Goal: Task Accomplishment & Management: Manage account settings

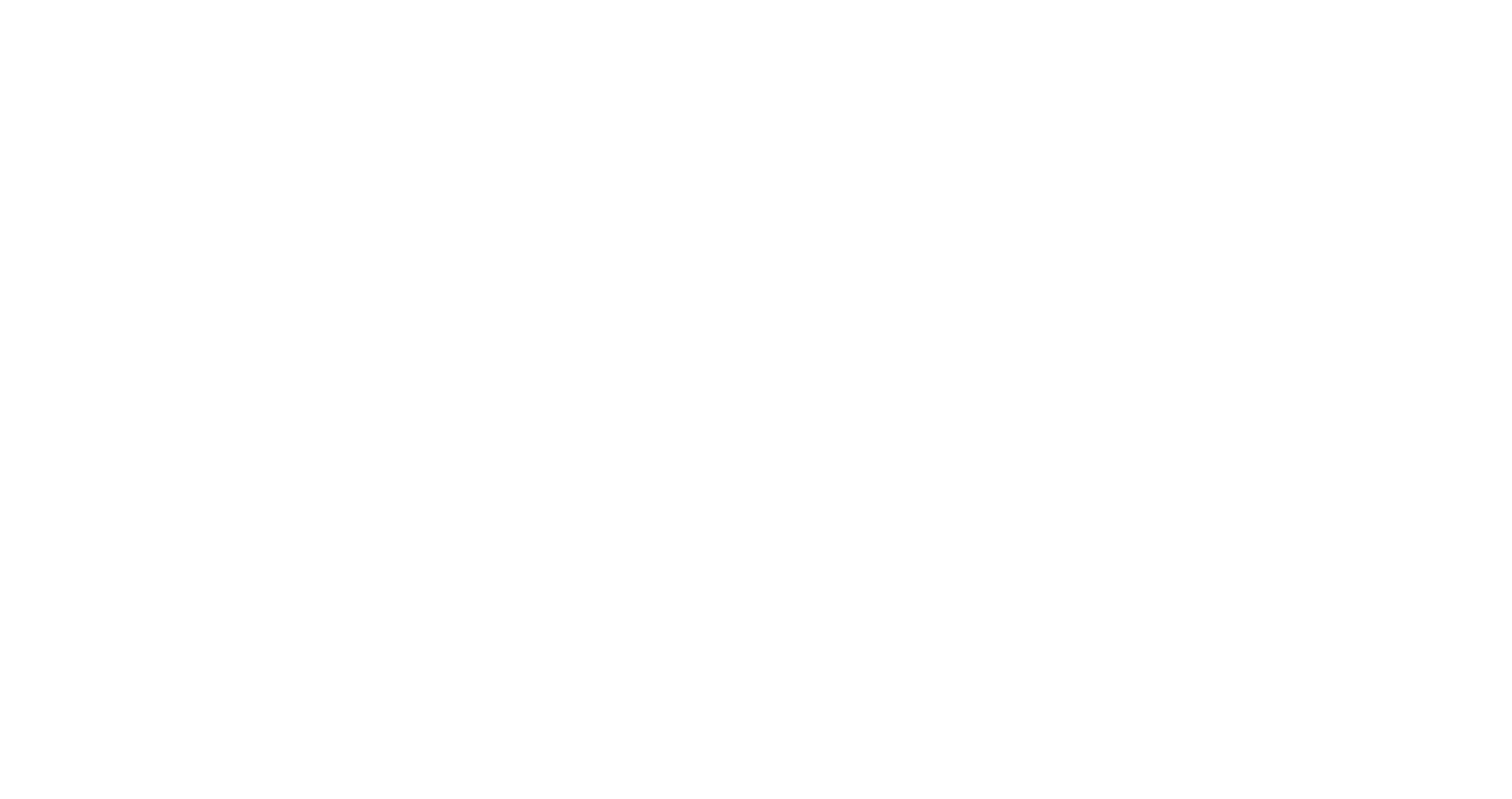
click at [791, 5] on html at bounding box center [756, 2] width 1512 height 5
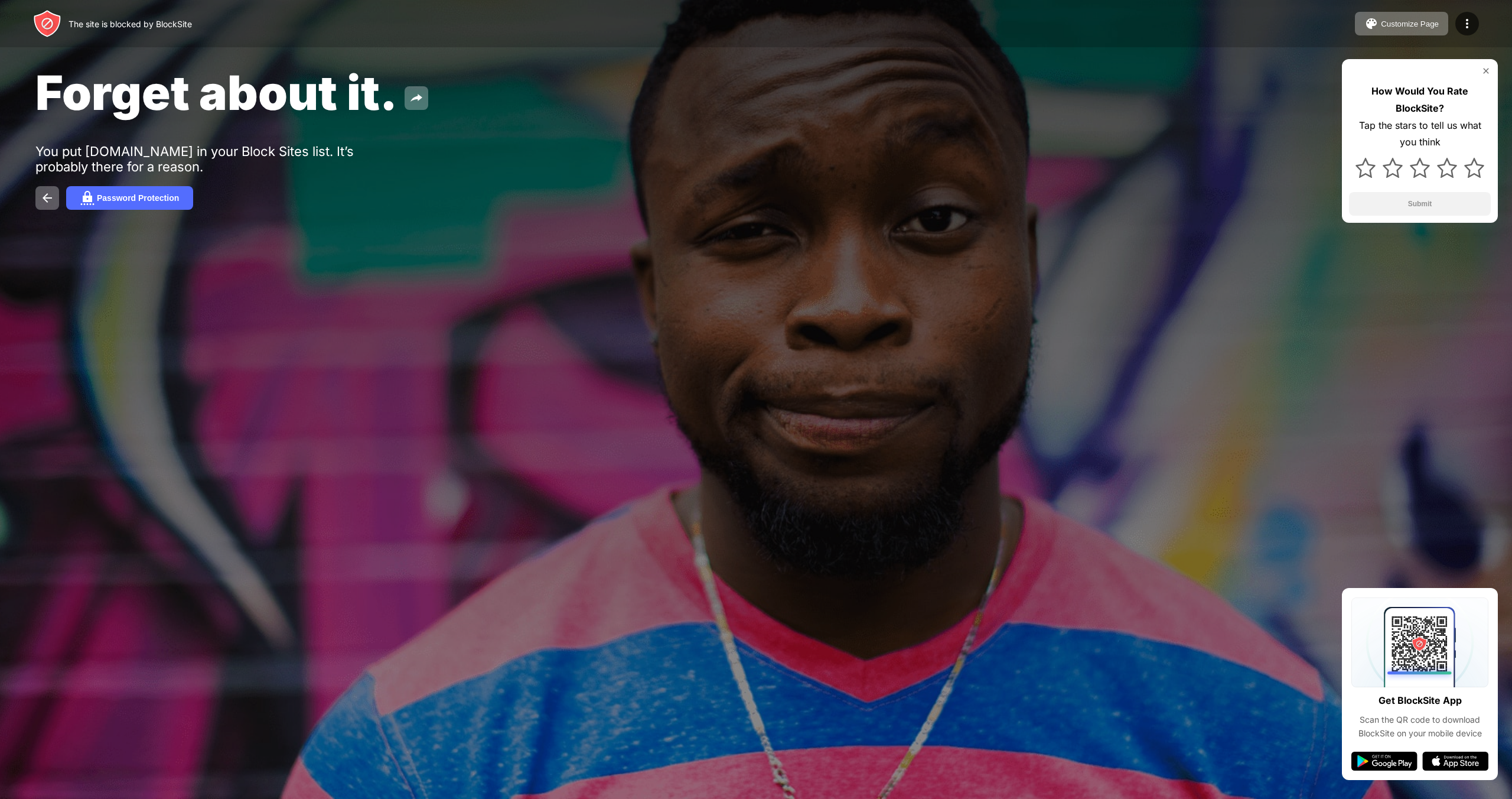
drag, startPoint x: 136, startPoint y: 200, endPoint x: 0, endPoint y: 325, distance: 184.7
click at [0, 331] on div "The site is blocked by BlockSite Customize Page Edit Block List Redirect Custom…" at bounding box center [756, 399] width 1512 height 799
click at [121, 203] on div "Password Protection" at bounding box center [138, 198] width 82 height 10
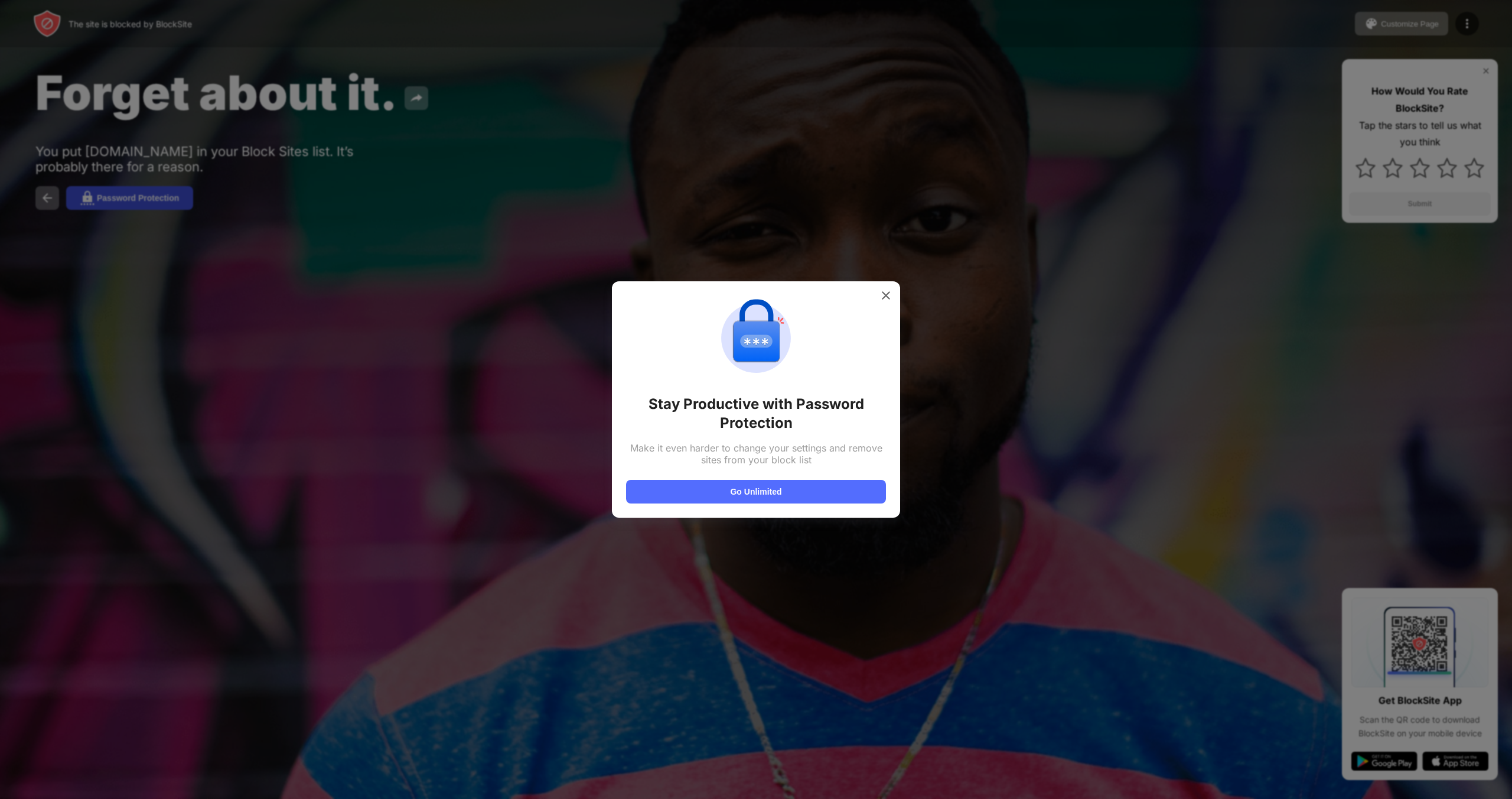
click at [121, 203] on div at bounding box center [756, 399] width 1512 height 799
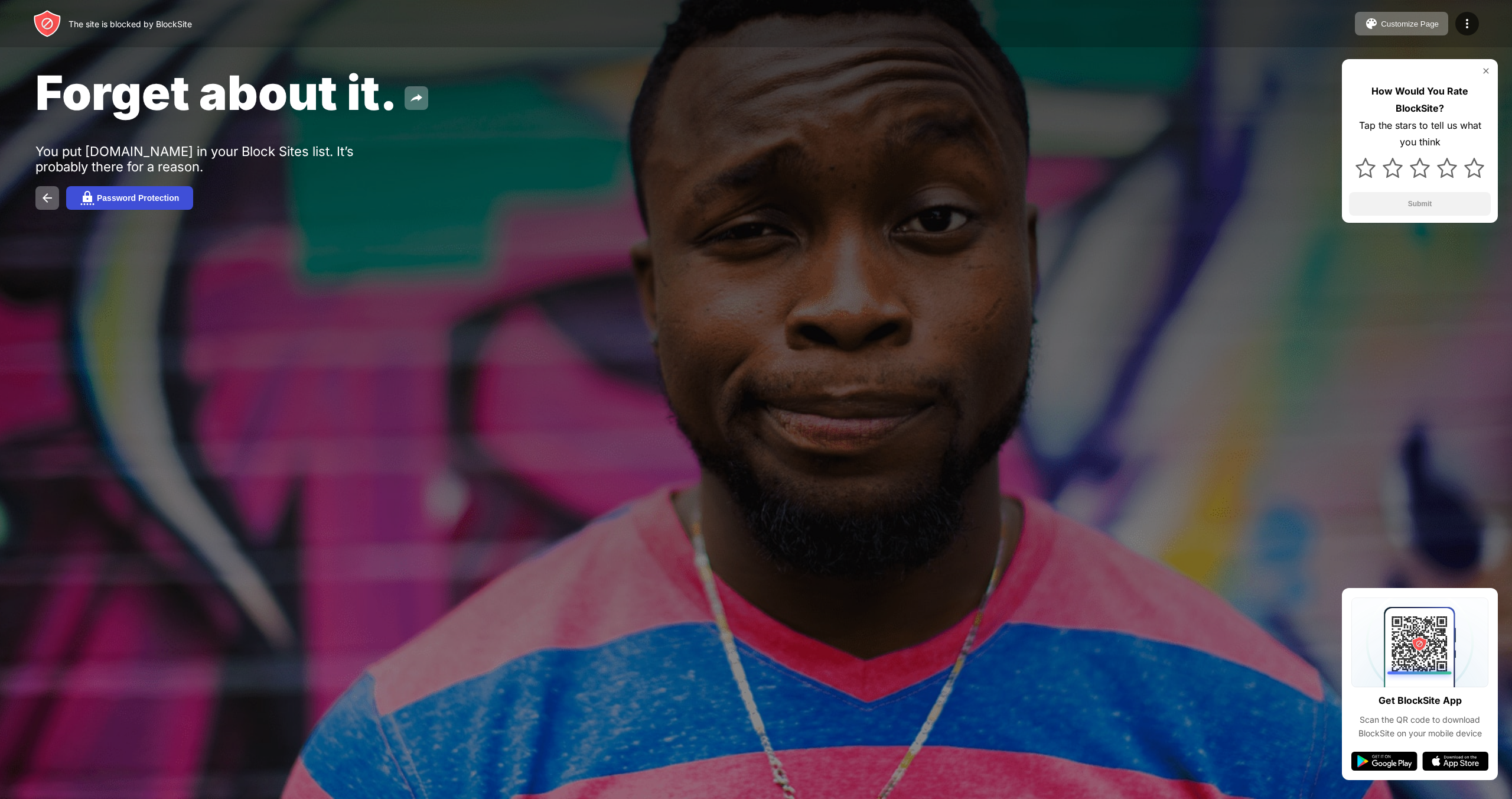
click at [136, 206] on button "Password Protection" at bounding box center [130, 198] width 127 height 24
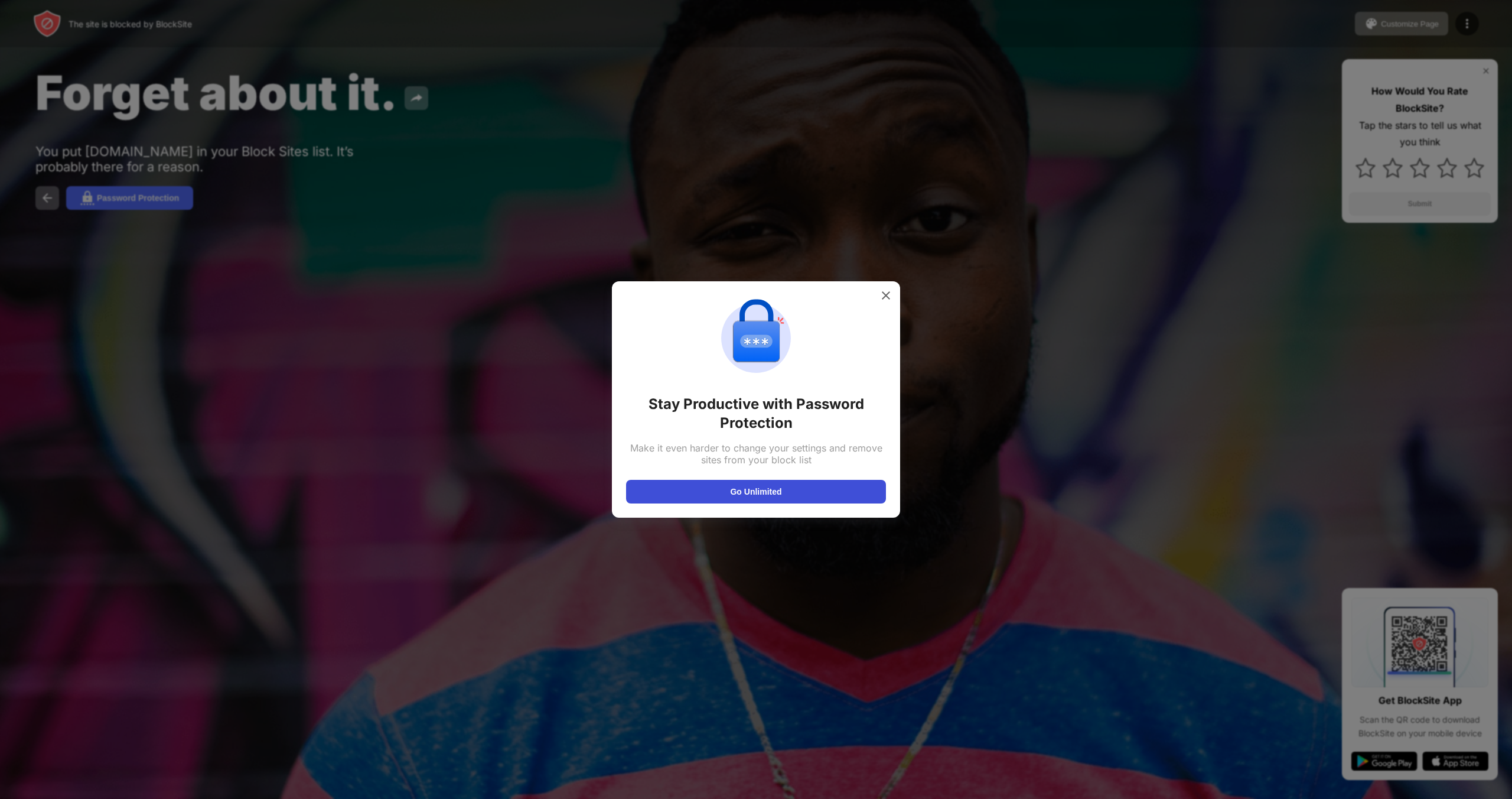
click at [761, 497] on button "Go Unlimited" at bounding box center [756, 492] width 260 height 24
click at [893, 298] on div at bounding box center [886, 296] width 19 height 19
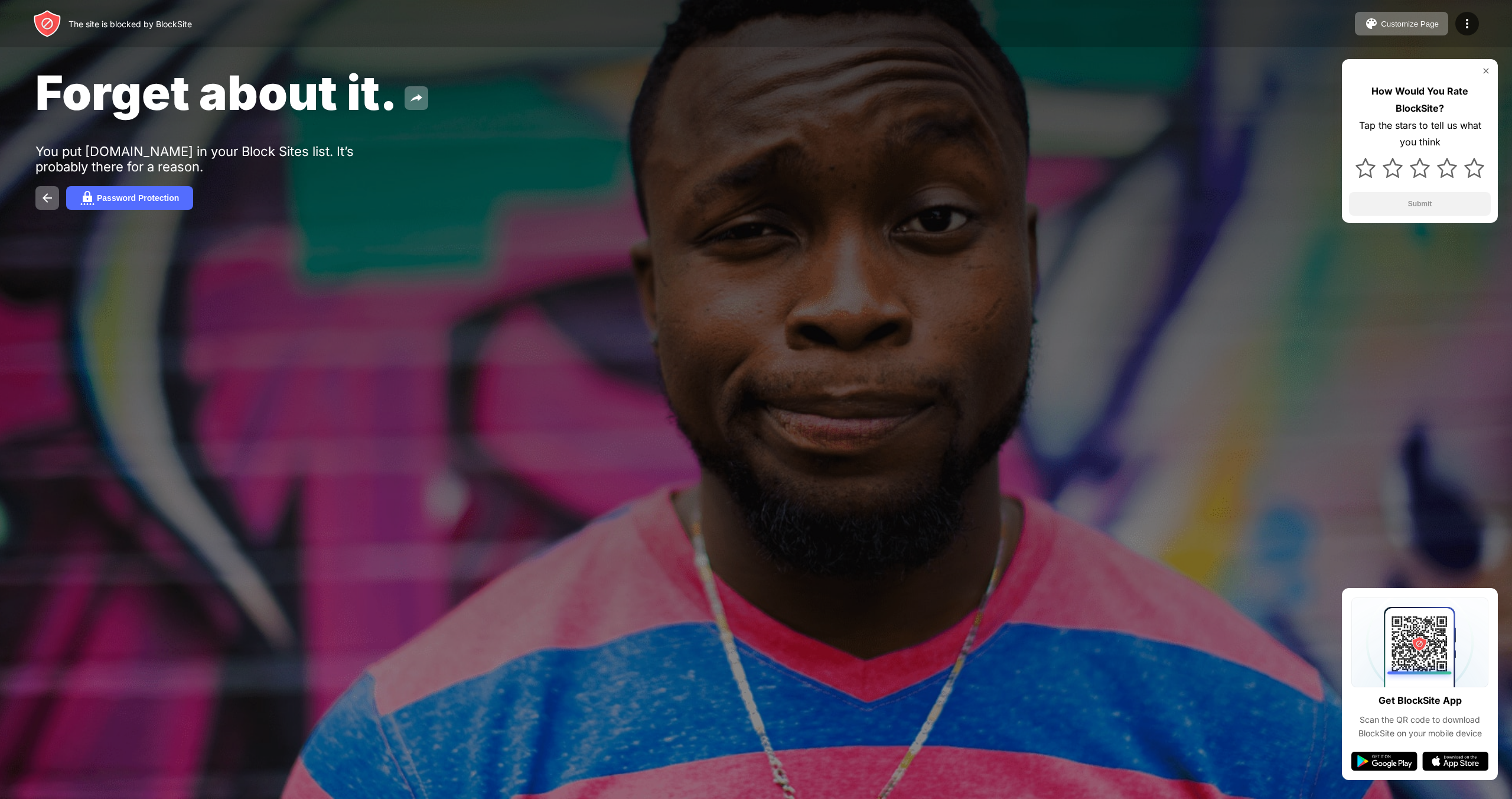
click at [1483, 75] on div "How Would You Rate BlockSite? Tap the stars to tell us what you think Submit" at bounding box center [1420, 140] width 156 height 164
click at [1481, 70] on img at bounding box center [1486, 71] width 10 height 10
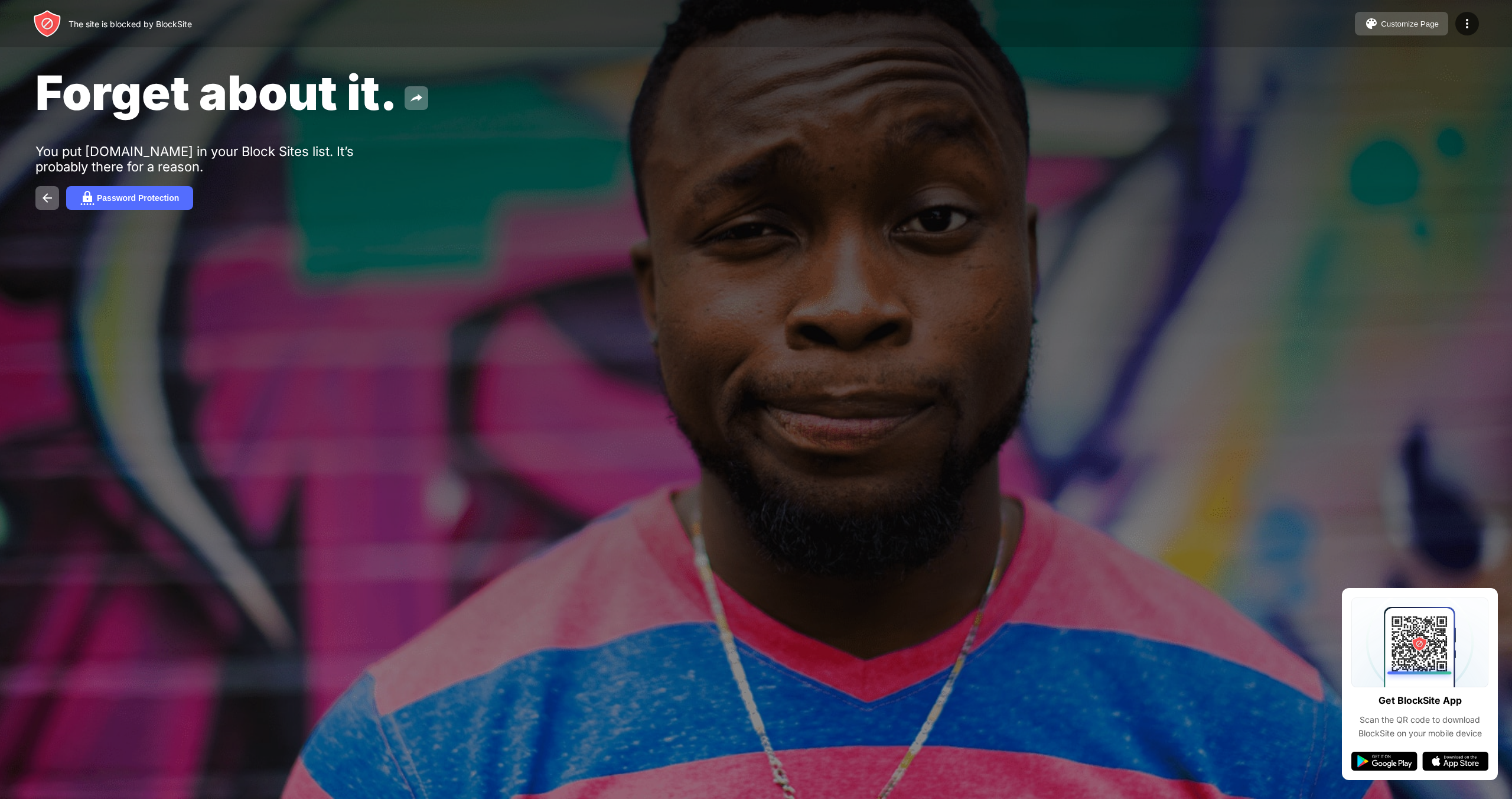
click at [1423, 28] on button "Customize Page" at bounding box center [1401, 24] width 93 height 24
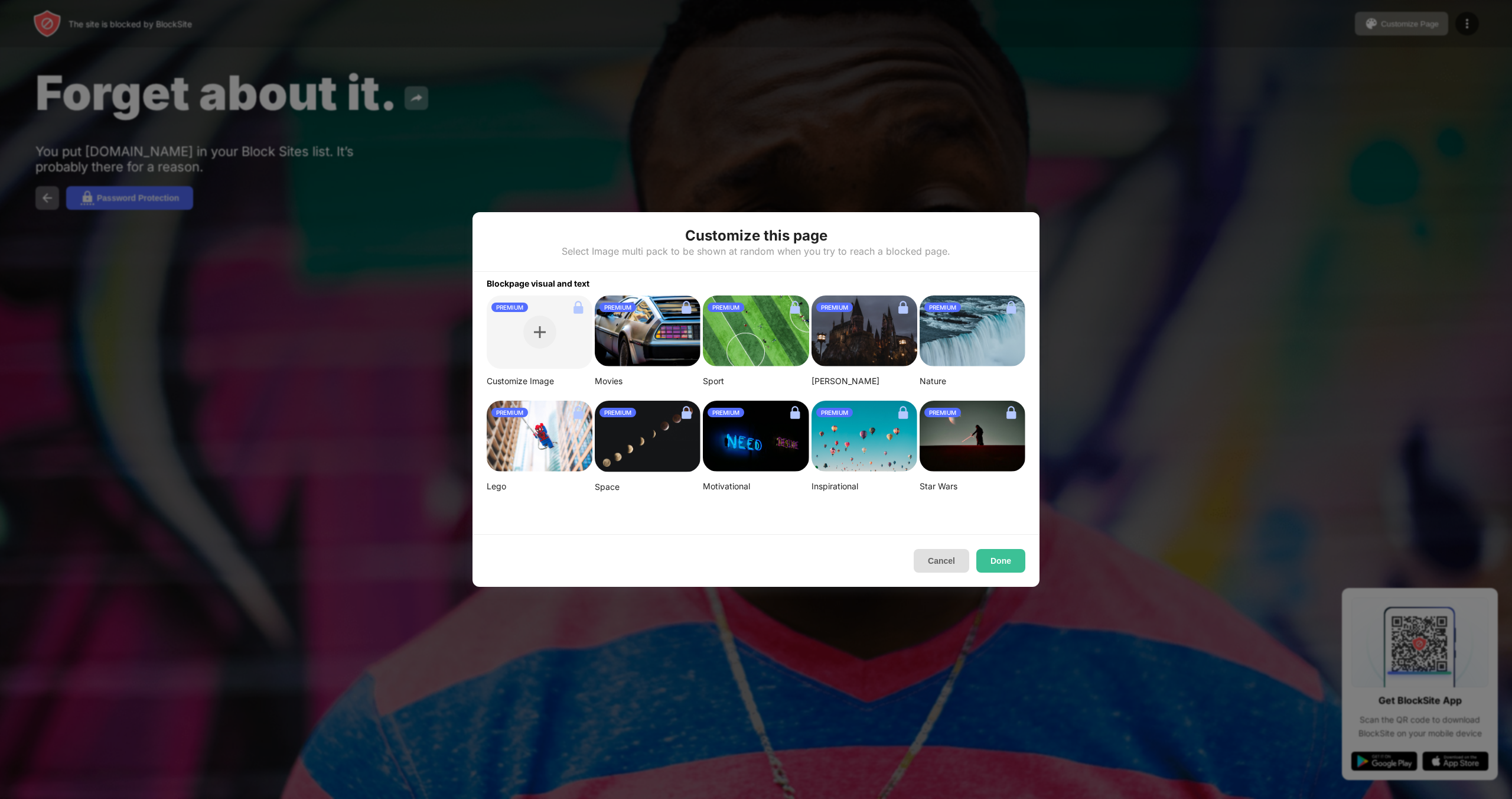
click at [943, 566] on button "Cancel" at bounding box center [941, 561] width 55 height 24
